Goal: Task Accomplishment & Management: Use online tool/utility

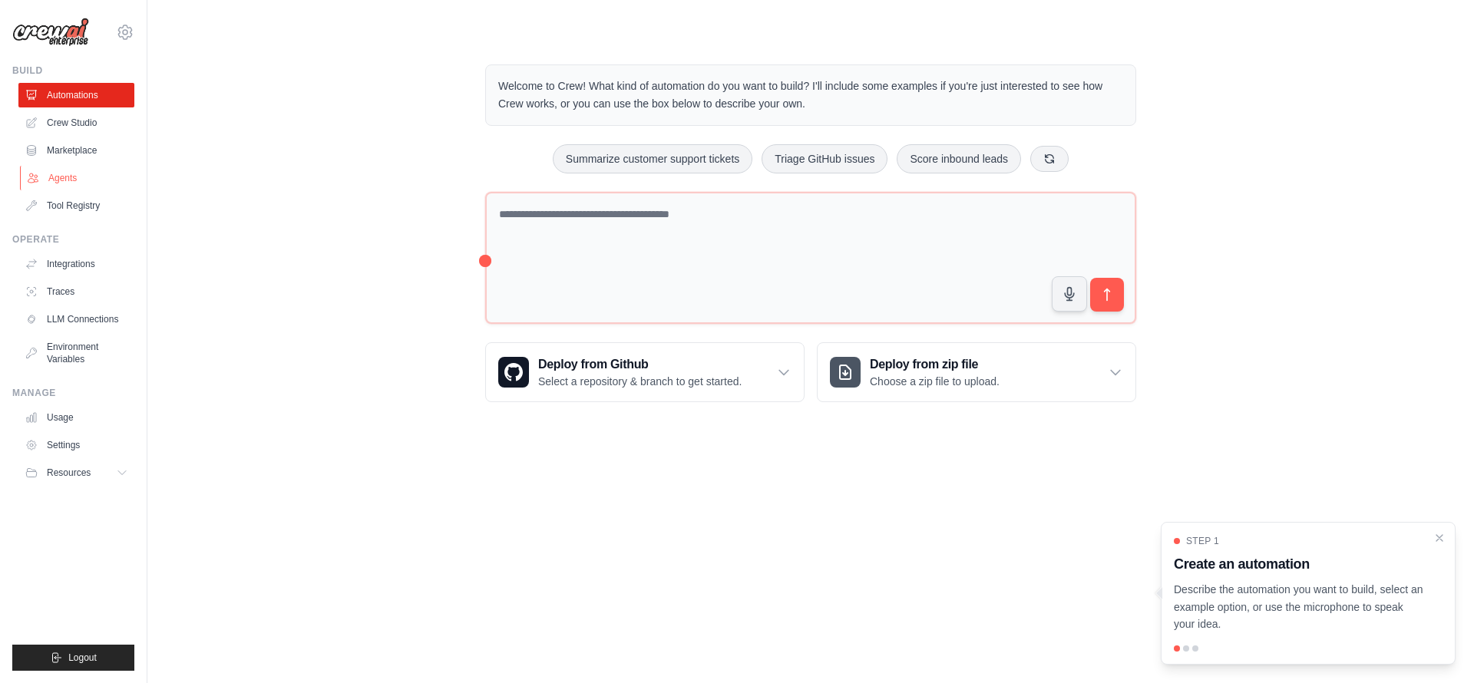
click at [59, 178] on link "Agents" at bounding box center [78, 178] width 116 height 25
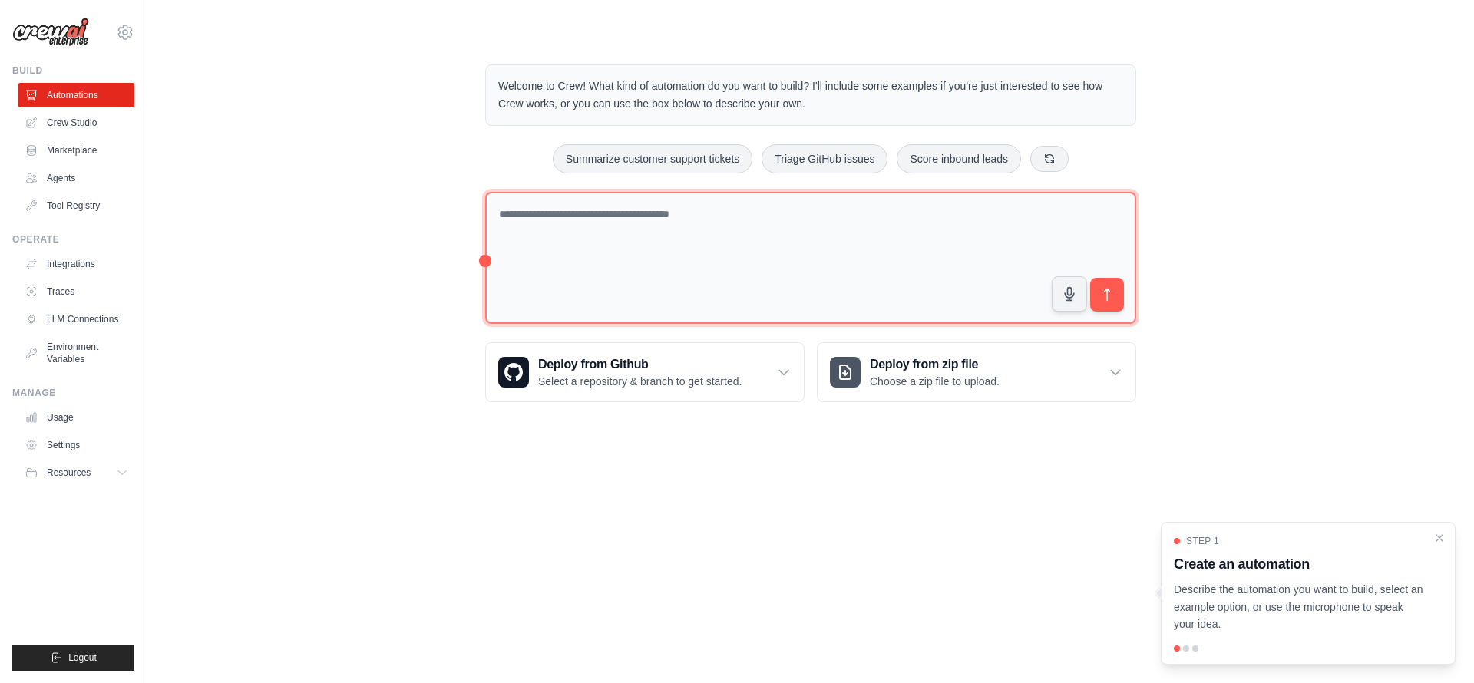
click at [629, 247] on textarea at bounding box center [810, 258] width 651 height 133
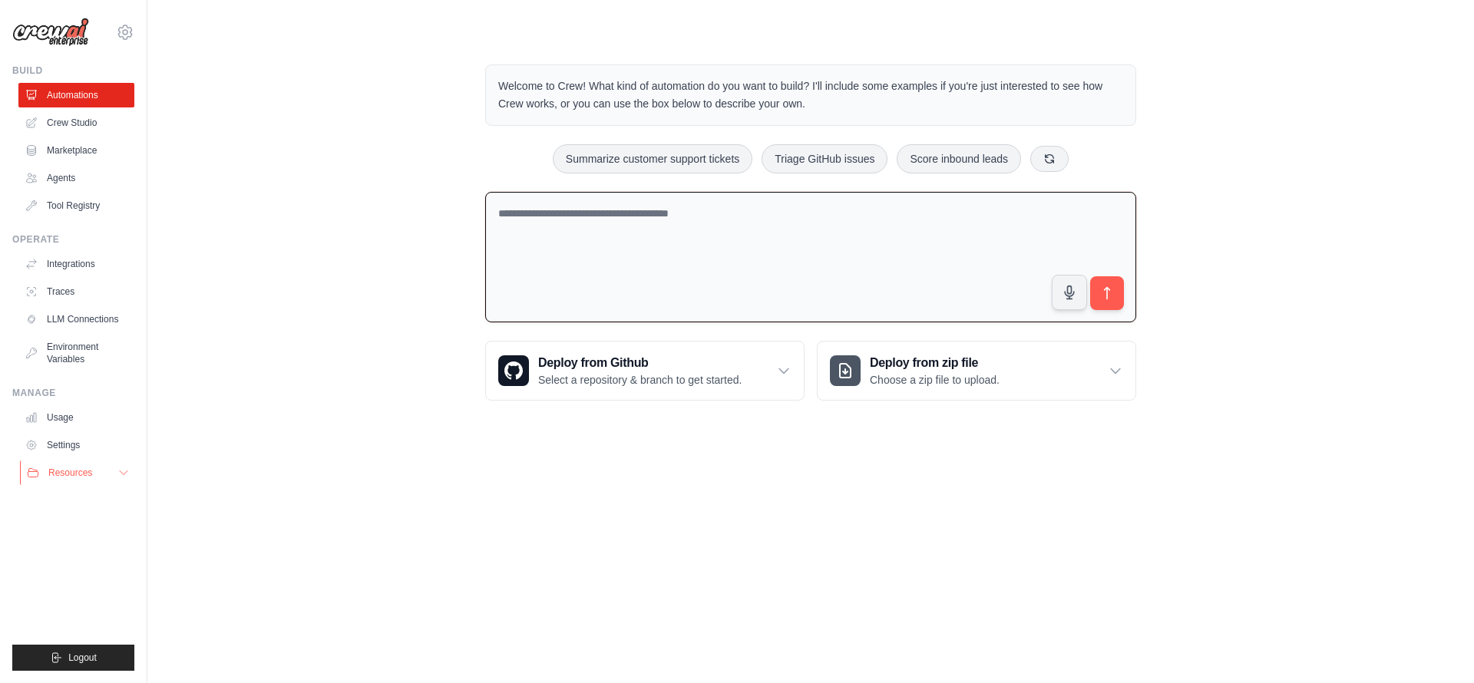
click at [109, 474] on button "Resources" at bounding box center [78, 473] width 116 height 25
click at [58, 177] on link "Agents" at bounding box center [78, 178] width 116 height 25
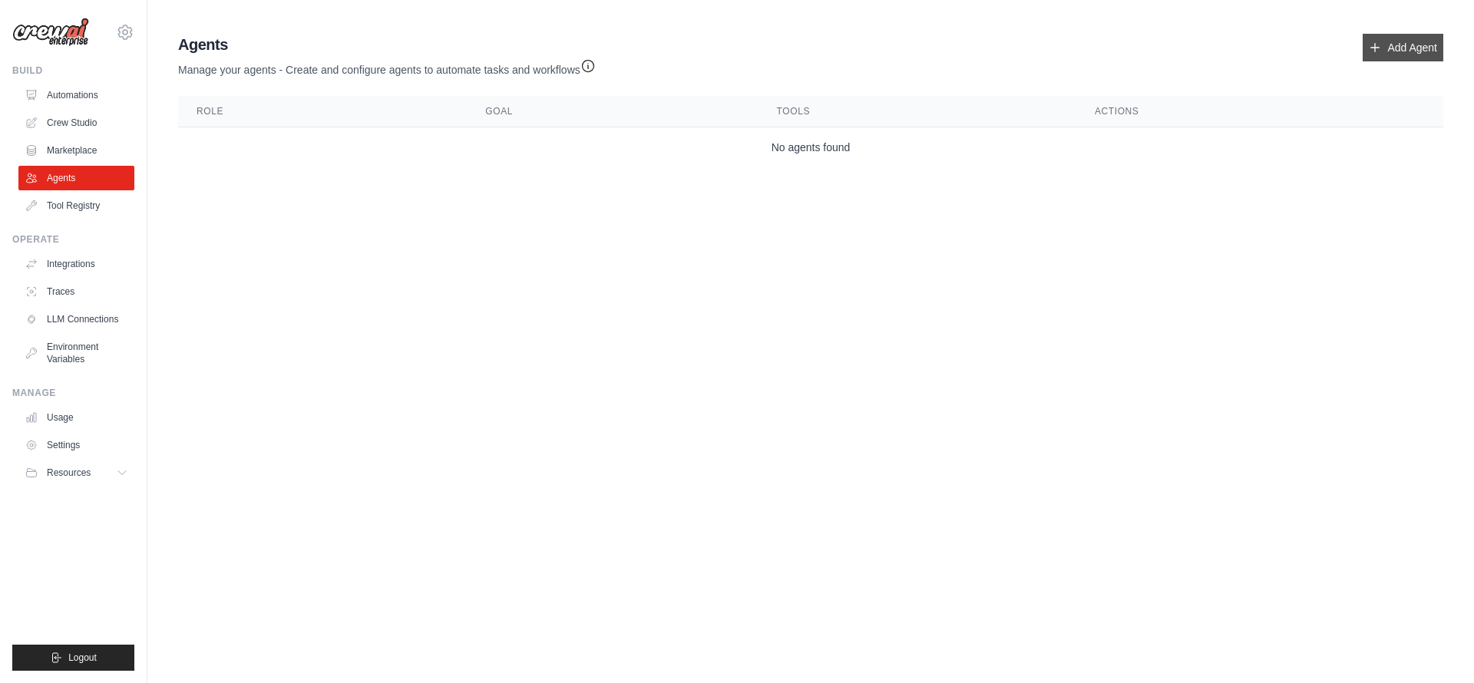
click at [1392, 53] on link "Add Agent" at bounding box center [1402, 48] width 81 height 28
